Goal: Submit feedback/report problem

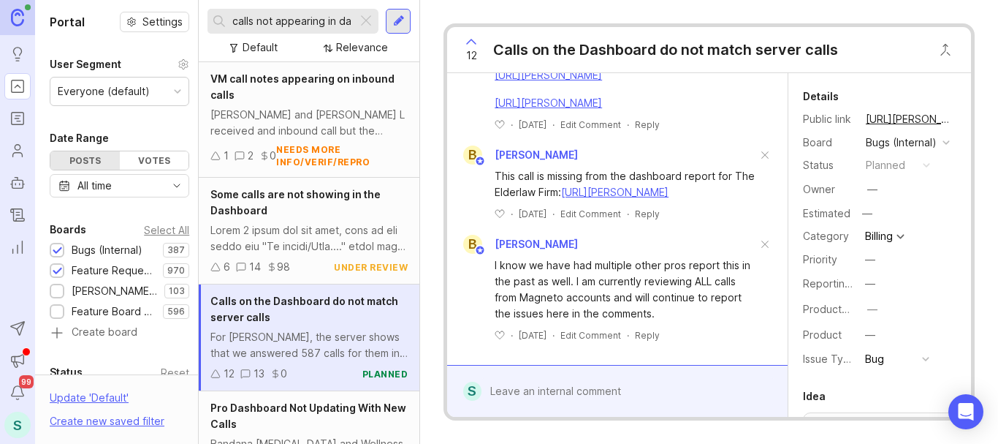
scroll to position [2063, 0]
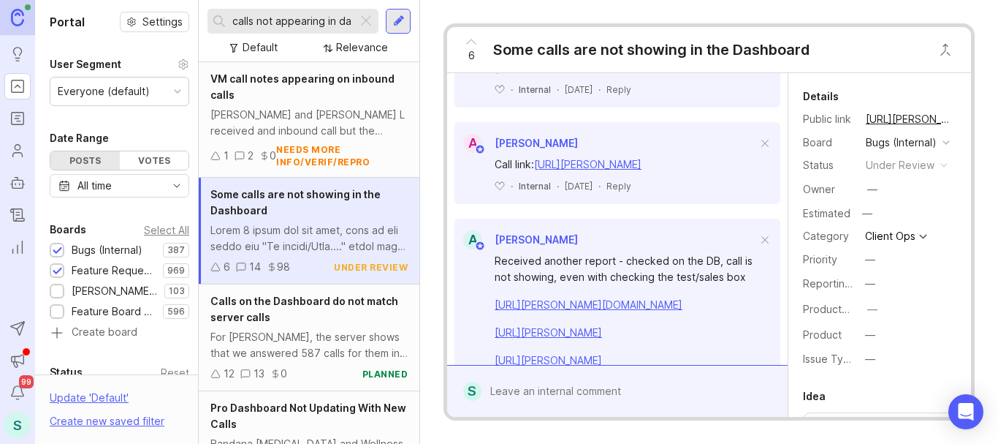
scroll to position [1681, 0]
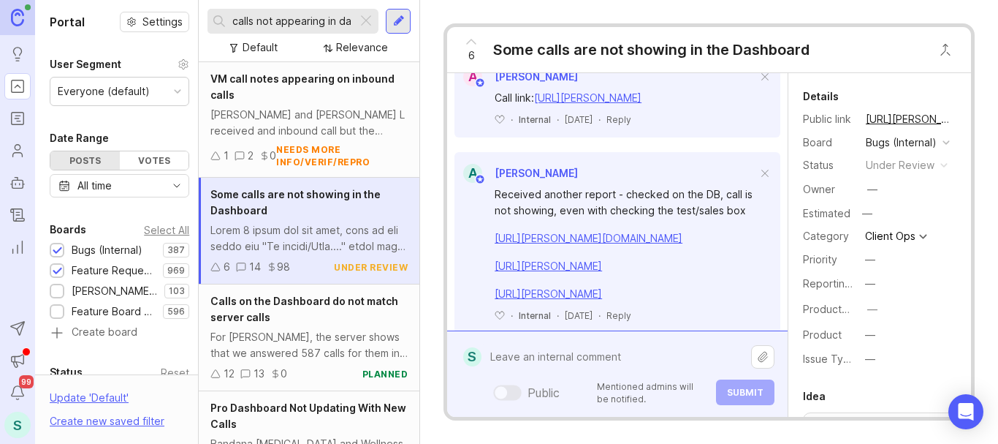
click at [562, 390] on div "Public Mentioned admins will be notified. Submit" at bounding box center [628, 374] width 293 height 62
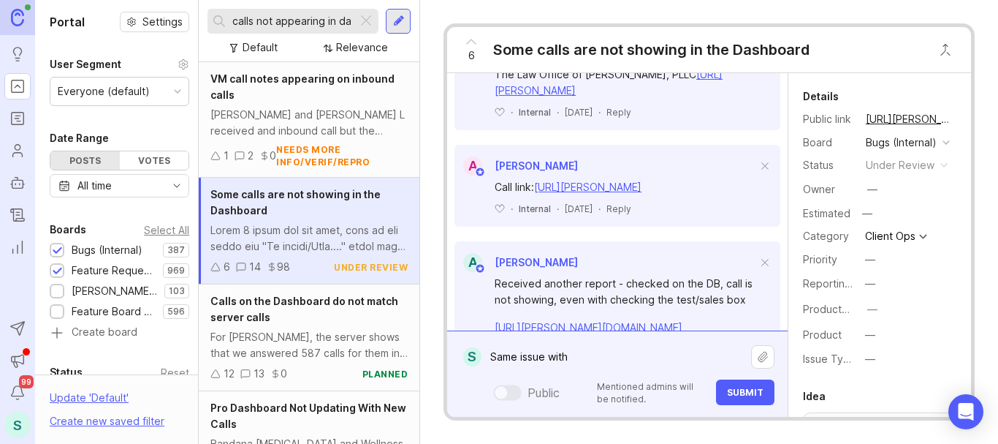
scroll to position [1535, 0]
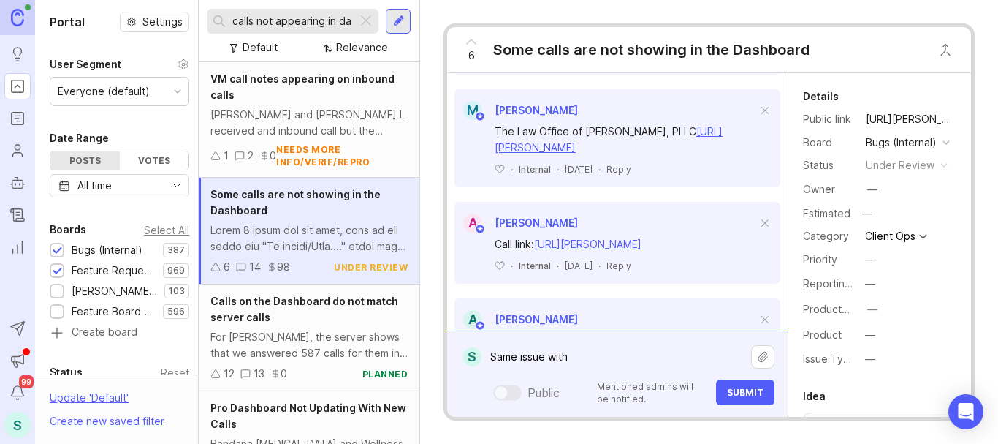
paste textarea "Knight Propane"
click at [574, 353] on textarea "Same issue with Knight Propane" at bounding box center [617, 357] width 270 height 28
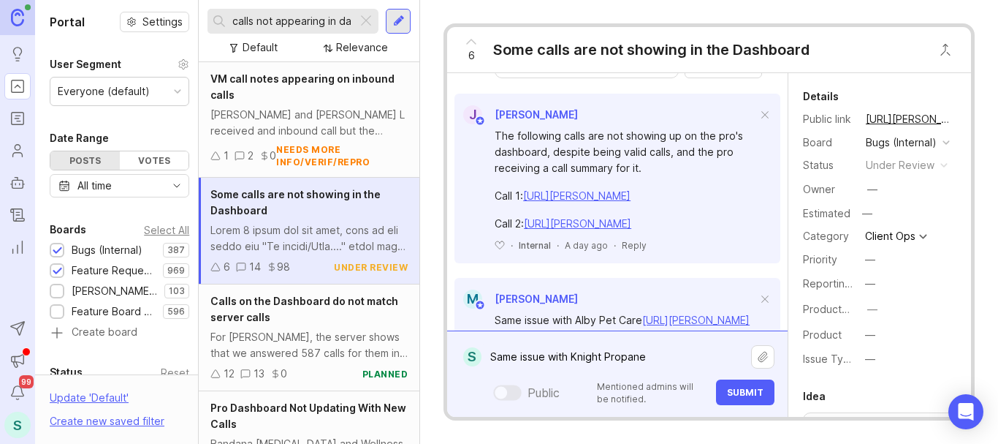
scroll to position [1243, 0]
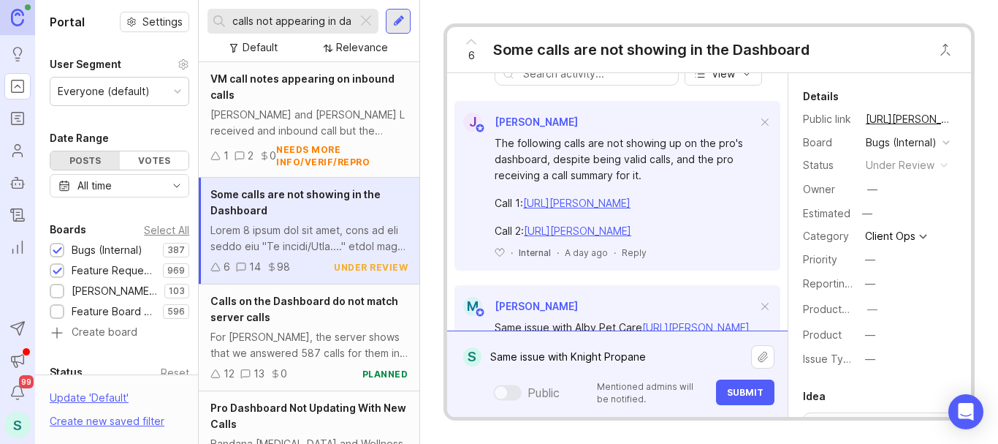
click at [587, 209] on link "https://agent.smith.ai/agent/call/CA89c69d1f2940a339d025d5b72cbb991d/" at bounding box center [576, 203] width 107 height 12
click at [656, 349] on textarea "Same issue with Knight Propane" at bounding box center [617, 357] width 270 height 28
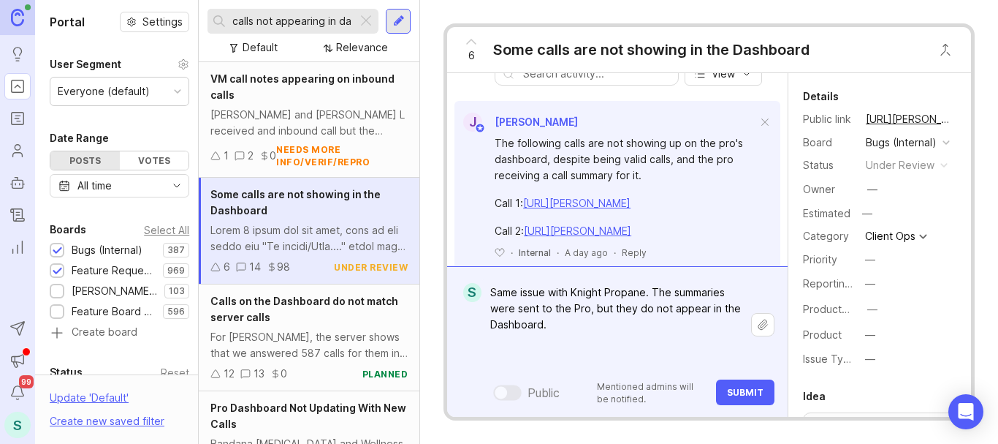
click at [654, 288] on textarea "Same issue with Knight Propane. The summaries were sent to the Pro, but they do…" at bounding box center [617, 324] width 270 height 92
click at [503, 341] on textarea "Same issue with Knight Propane. The summaries were sent to the Pro, but they do…" at bounding box center [617, 324] width 270 height 92
click at [502, 352] on textarea "Same issue with Knight Propane. The summaries were sent to the Pro, but they do…" at bounding box center [617, 324] width 270 height 92
paste textarea "Bradley Franklin"
paste textarea "https://agent.smith.ai/agent/call/CAbd6b26e8619f3a7033ab53738b23482f/"
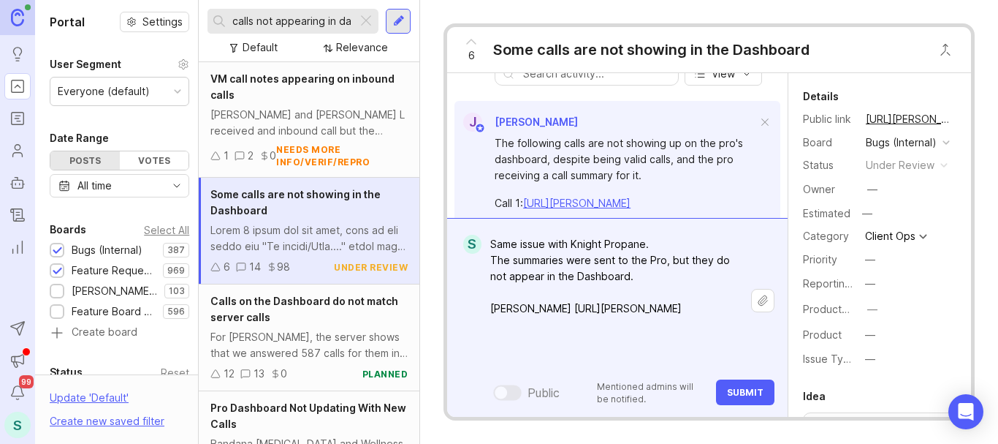
paste textarea "Colton Cupp"
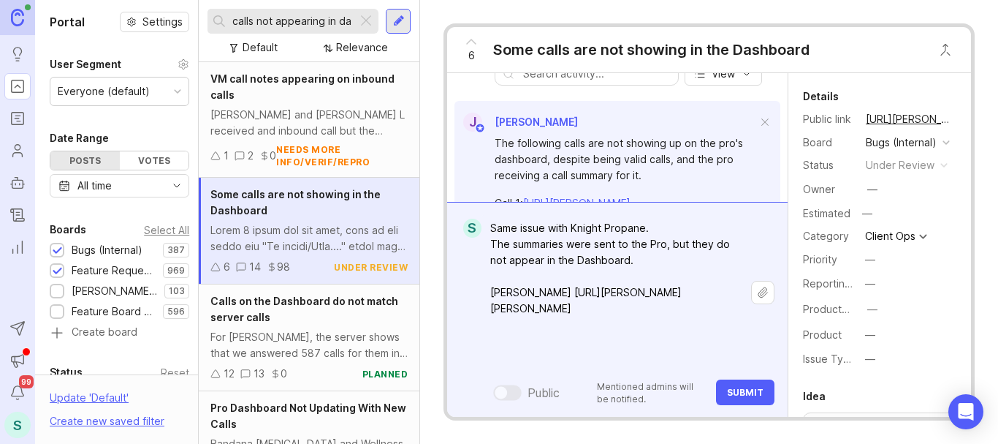
paste textarea "https://agent.smith.ai/agent/call/CA6c66527d1814248a28baf8c59ac7113f/"
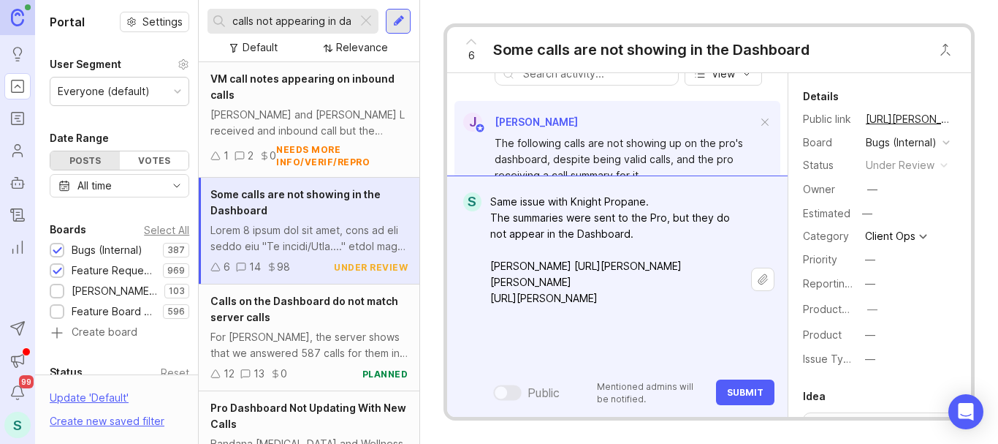
scroll to position [6, 0]
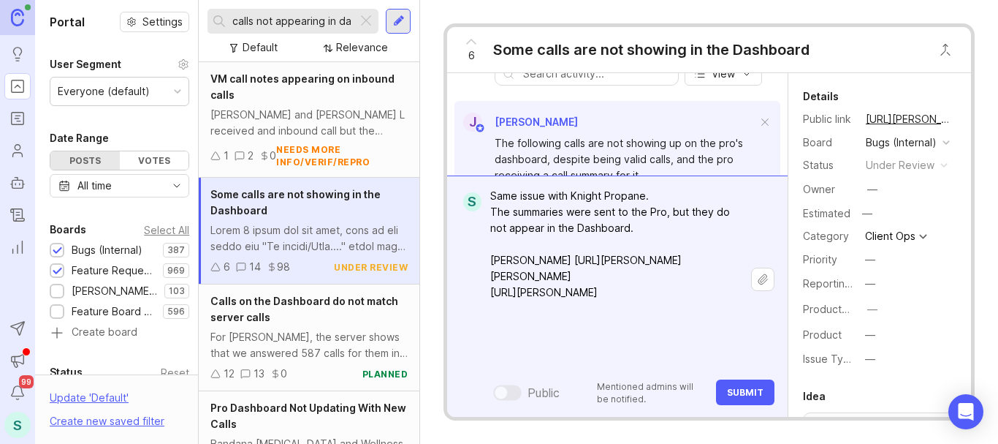
paste textarea "Ed Demichel"
paste textarea "https://agent.smith.ai/agent/call/CA9b41c9806831ba9124dc6bbda5d7e5b5/"
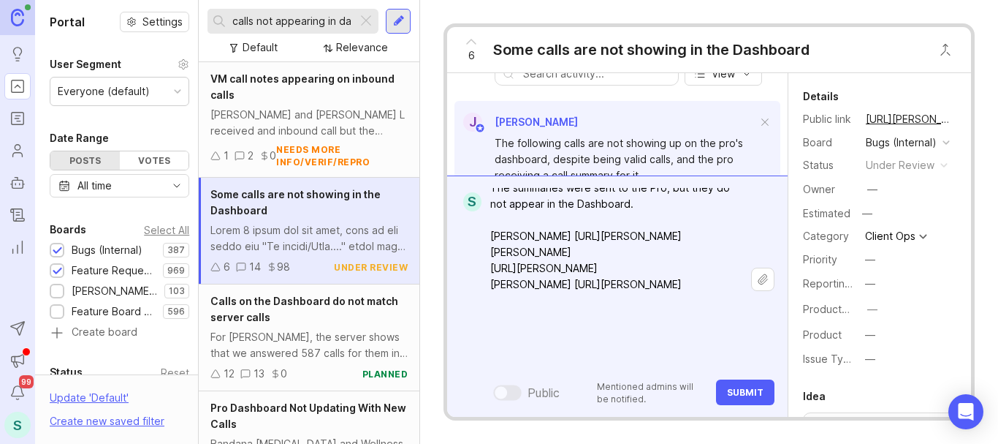
scroll to position [46, 0]
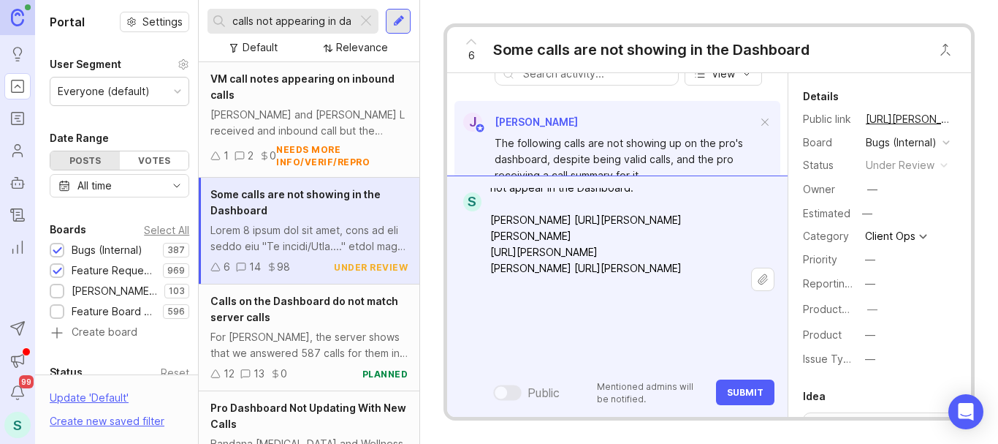
paste textarea "Michael McDermott"
paste textarea "https://agent.smith.ai/agent/call/CAa7e8828b7fae69fa3790696706ec8436/"
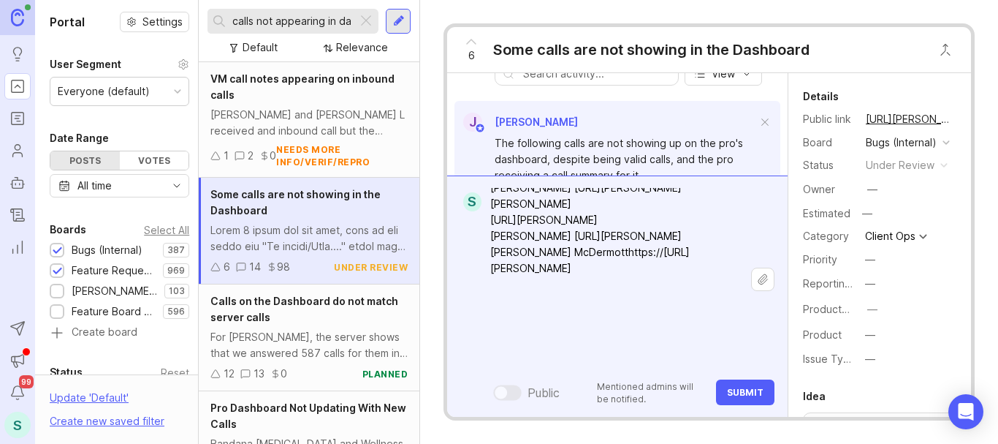
scroll to position [94, 0]
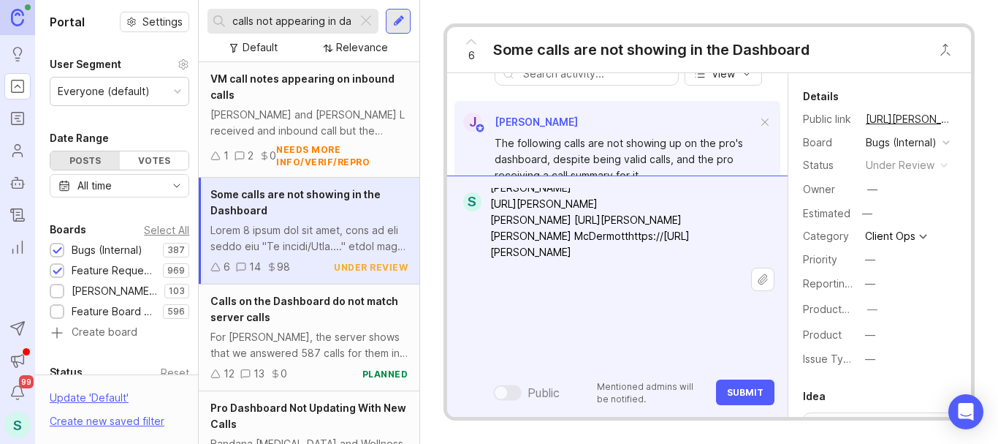
paste textarea "CGP services"
paste textarea "https://agent.smith.ai/agent/call/CAf6ffd2f8f0bf45f2988d96eb1fa8cea2/"
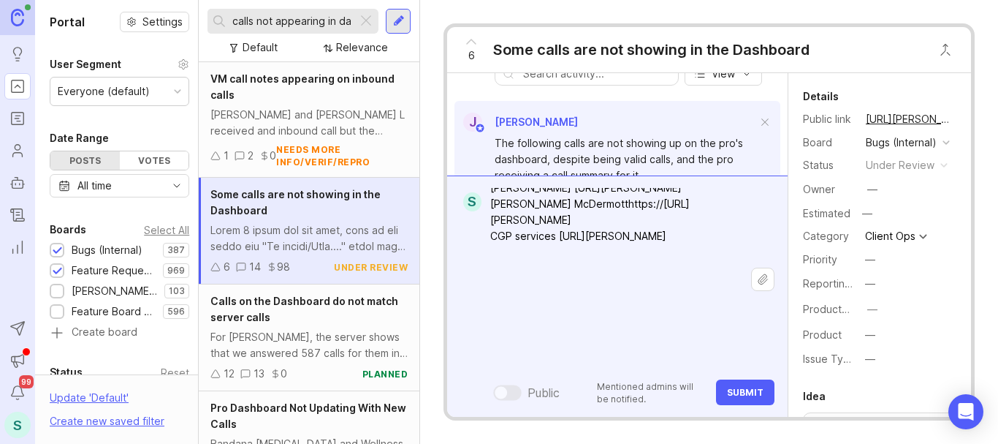
scroll to position [143, 0]
type textarea "Same issue with Knight Propane. The summaries were sent to the Pro, but they do…"
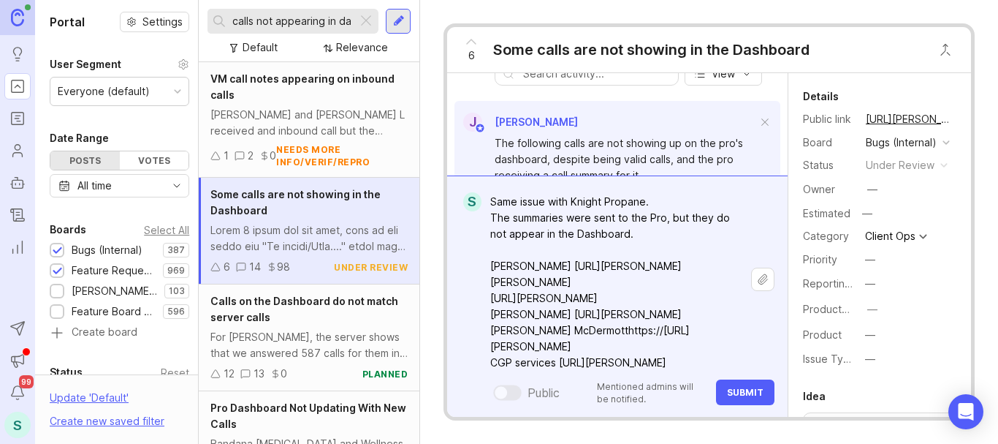
click at [748, 396] on span "Submit" at bounding box center [745, 392] width 37 height 11
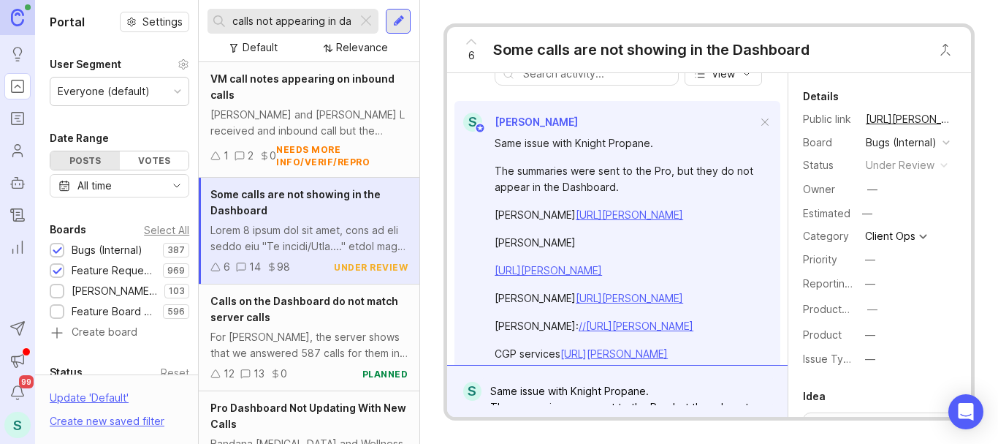
click at [469, 40] on icon at bounding box center [472, 42] width 18 height 18
